Goal: Information Seeking & Learning: Understand process/instructions

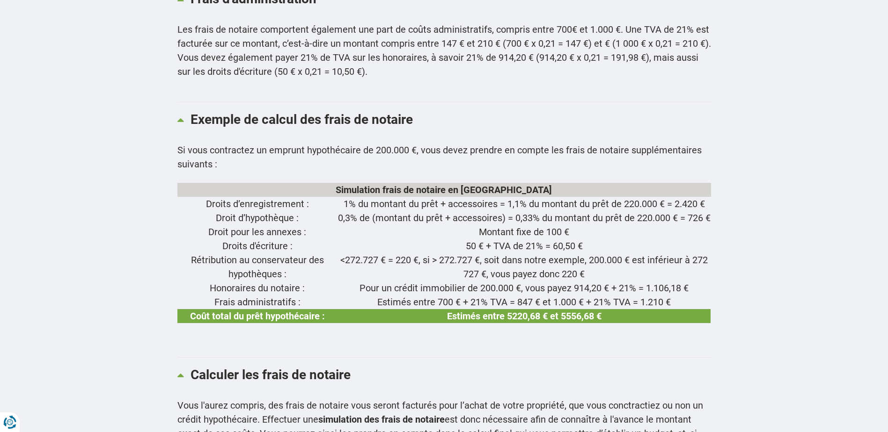
scroll to position [1919, 0]
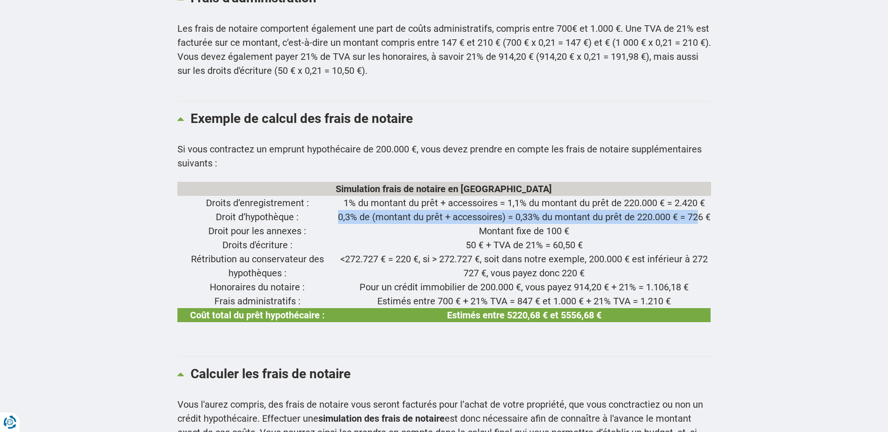
drag, startPoint x: 336, startPoint y: 193, endPoint x: 697, endPoint y: 191, distance: 361.3
click at [697, 210] on td "0,3% de (montant du prêt + accessoires) = 0,33% du montant du prêt de 220.000 €…" at bounding box center [523, 217] width 373 height 14
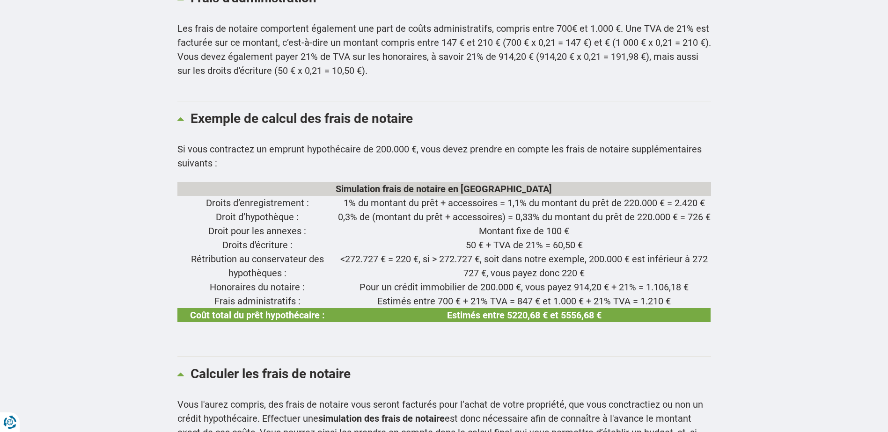
click at [382, 224] on td "Montant fixe de 100 €" at bounding box center [523, 231] width 373 height 14
drag, startPoint x: 504, startPoint y: 176, endPoint x: 520, endPoint y: 179, distance: 17.1
click at [520, 196] on td "1% du montant du prêt + accessoires = 1,1% du montant du prêt de 220.000 € = 2.…" at bounding box center [523, 203] width 373 height 14
click at [354, 238] on td "50 € + TVA de 21% = 60,50 €" at bounding box center [523, 245] width 373 height 14
drag, startPoint x: 221, startPoint y: 221, endPoint x: 549, endPoint y: 226, distance: 328.1
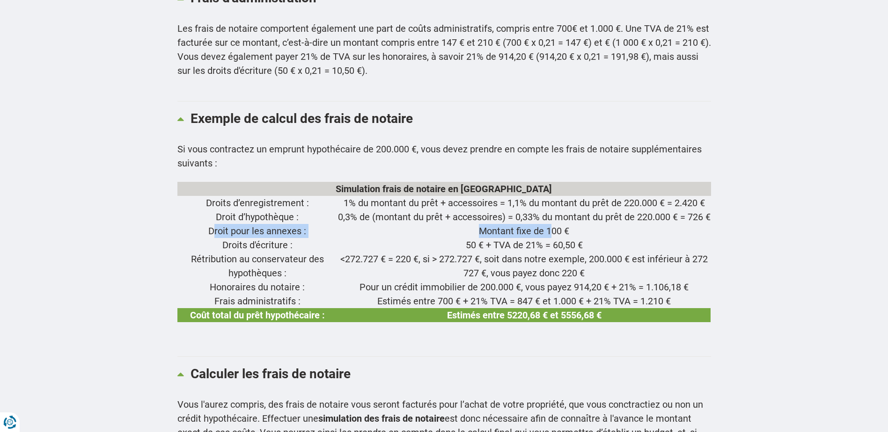
click at [549, 226] on tr "Droit pour les annexes : Montant fixe de 100 €" at bounding box center [443, 231] width 533 height 14
drag, startPoint x: 549, startPoint y: 226, endPoint x: 552, endPoint y: 221, distance: 5.3
click at [552, 224] on td "Montant fixe de 100 €" at bounding box center [523, 231] width 373 height 14
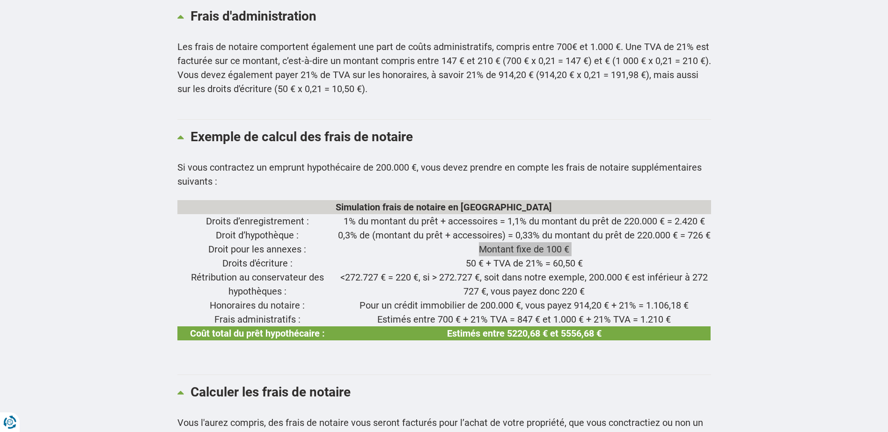
scroll to position [1923, 0]
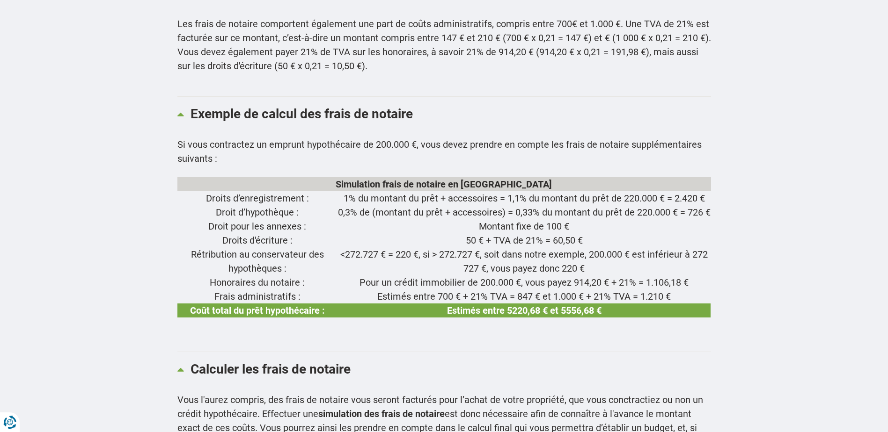
click at [247, 234] on td "Droits d'écriture :" at bounding box center [257, 241] width 161 height 14
